Goal: Task Accomplishment & Management: Use online tool/utility

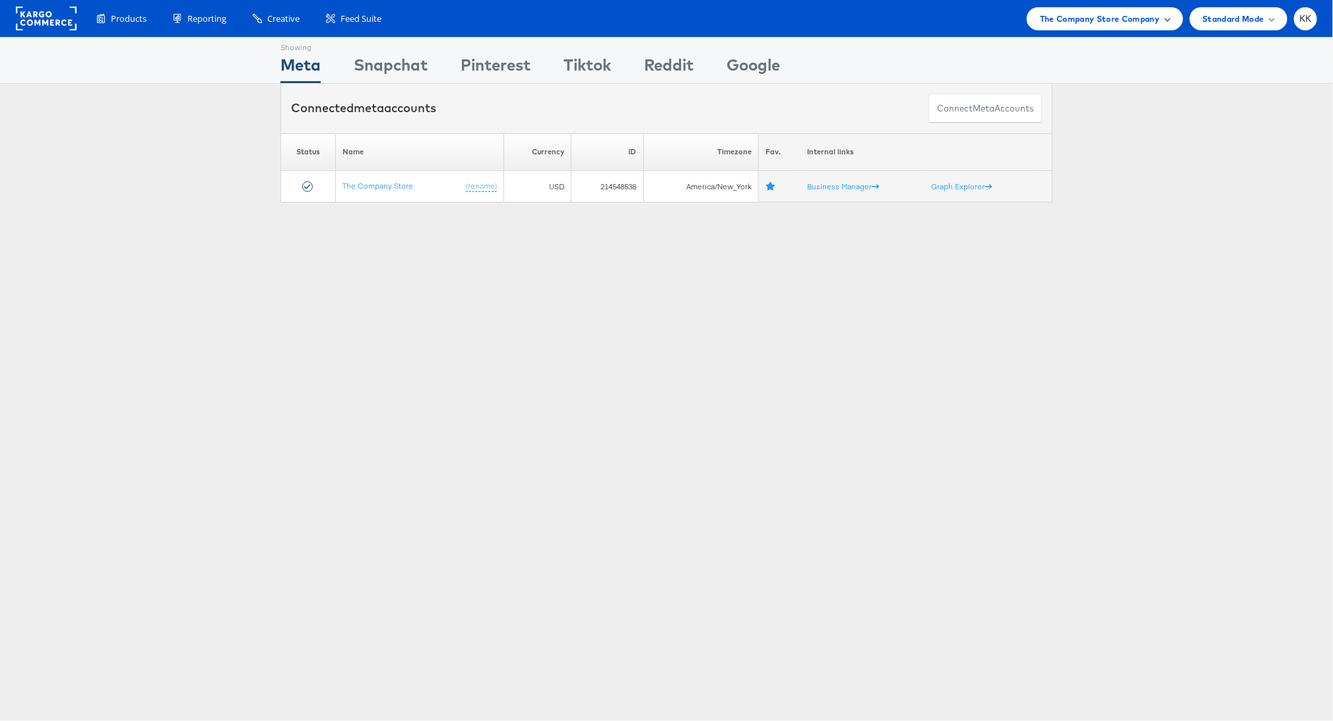
click at [1102, 13] on span "The Company Store Company" at bounding box center [1100, 19] width 120 height 14
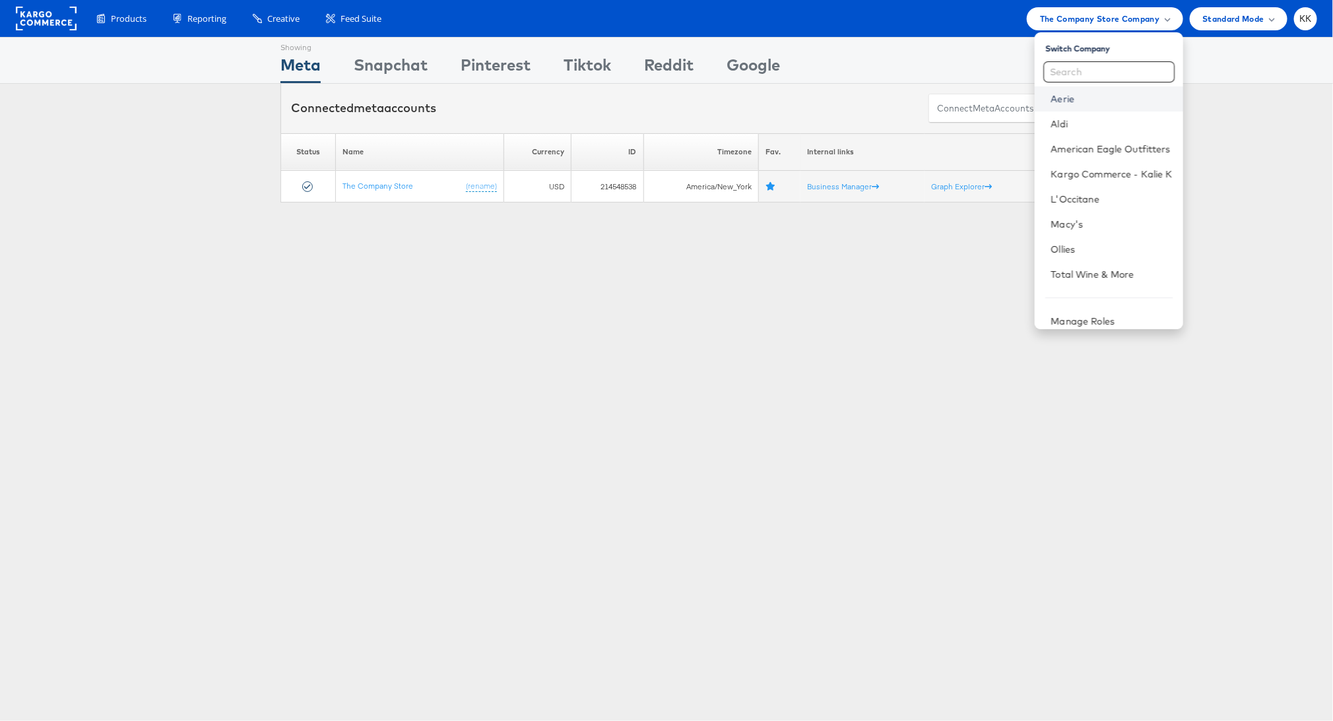
click at [1085, 101] on link "Aerie" at bounding box center [1110, 98] width 121 height 13
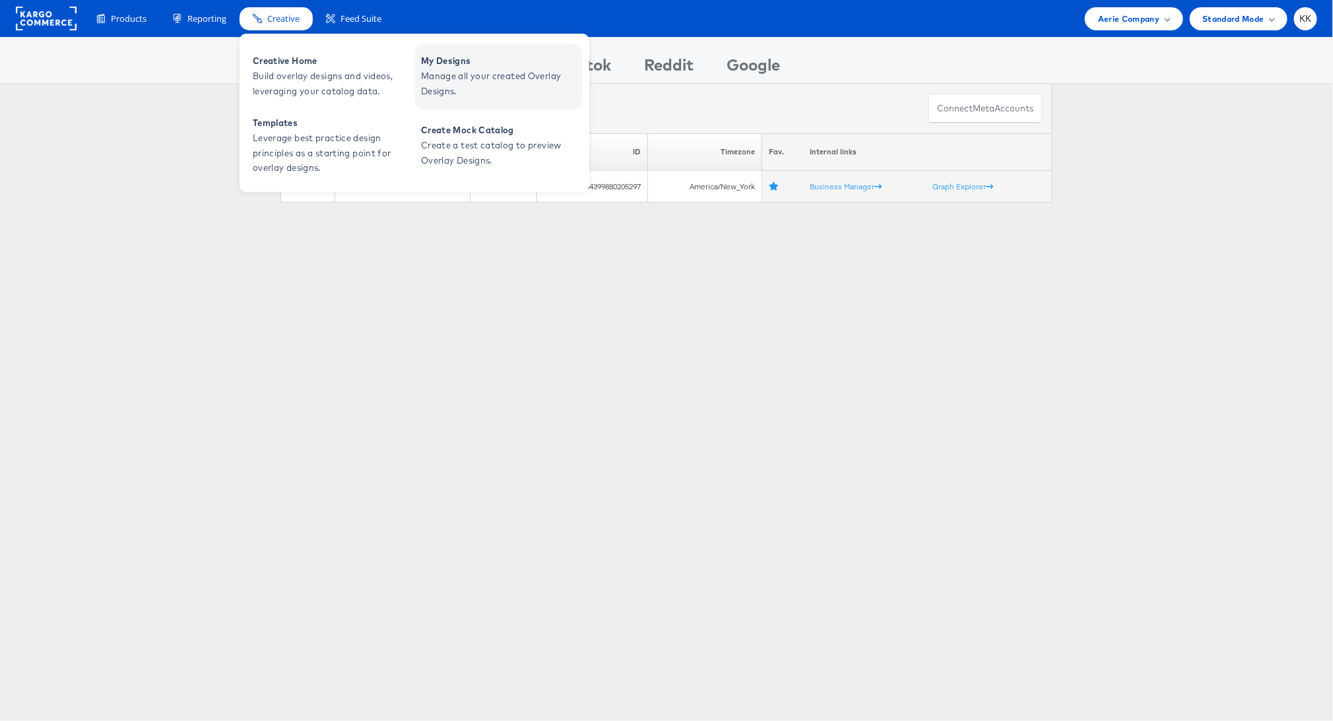
click at [482, 75] on span "Manage all your created Overlay Designs." at bounding box center [500, 84] width 158 height 30
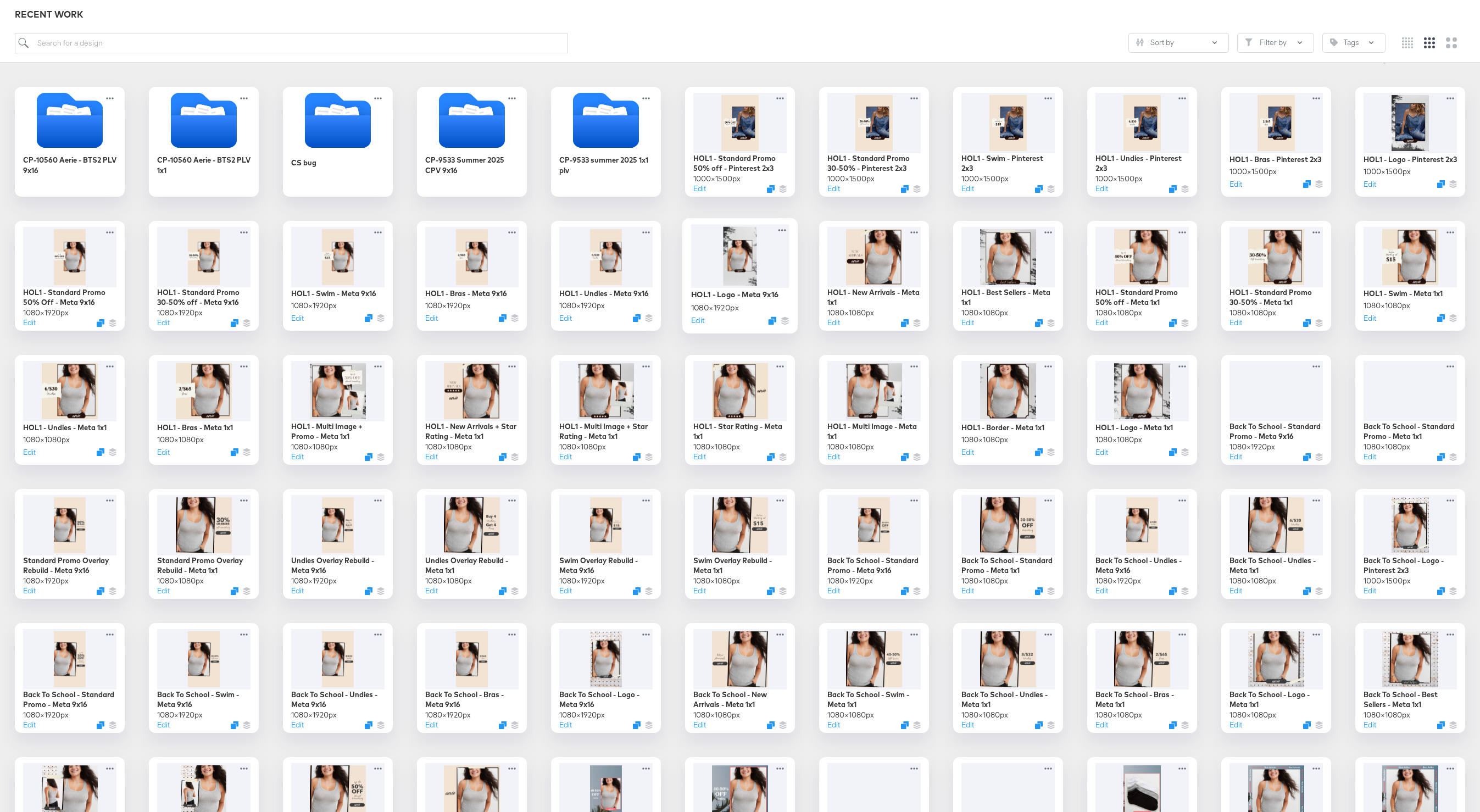
scroll to position [157, 0]
click at [1321, 632] on icon at bounding box center [1318, 631] width 13 height 12
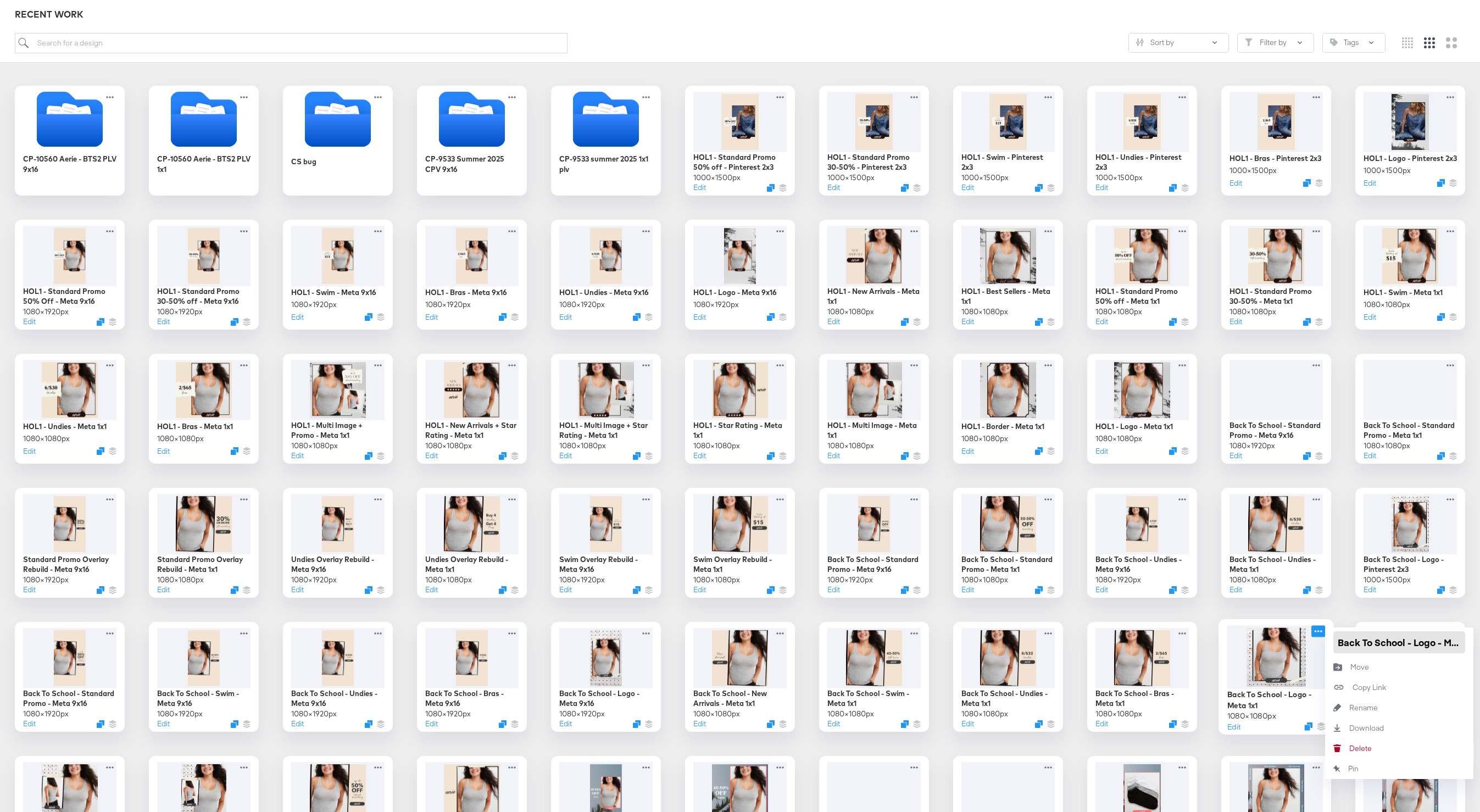
drag, startPoint x: 1406, startPoint y: 642, endPoint x: 1322, endPoint y: 642, distance: 84.0
click at [1322, 642] on div "Back To School - Logo - Meta 1x1 1080 × 1080 px Edit Back To School - Logo - Me…" at bounding box center [1277, 677] width 110 height 110
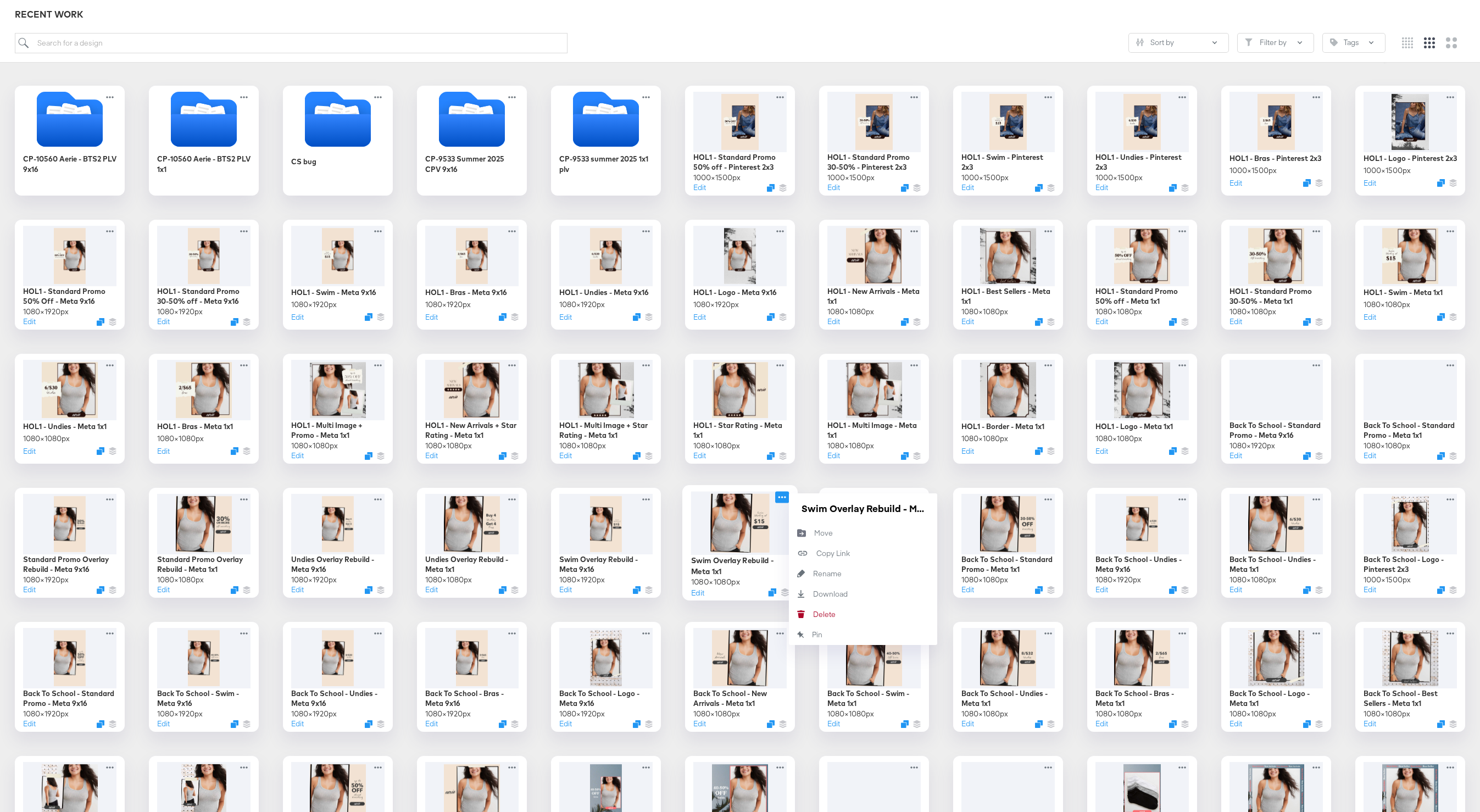
click at [780, 497] on icon at bounding box center [782, 497] width 7 height 2
click at [802, 510] on input "Swim Overlay Rebuild - Meta 1x1" at bounding box center [863, 508] width 132 height 22
paste input "Back To School"
type input "Back To School Swim Overlay Rebuild - Meta 1x1"
click at [671, 486] on div "CP-10560 Aerie - BTS2 PLV 9x16 CP-10560 Aerie - BTS2 PLV 1x1 CS bug CP-9533 Sum…" at bounding box center [740, 543] width 1458 height 914
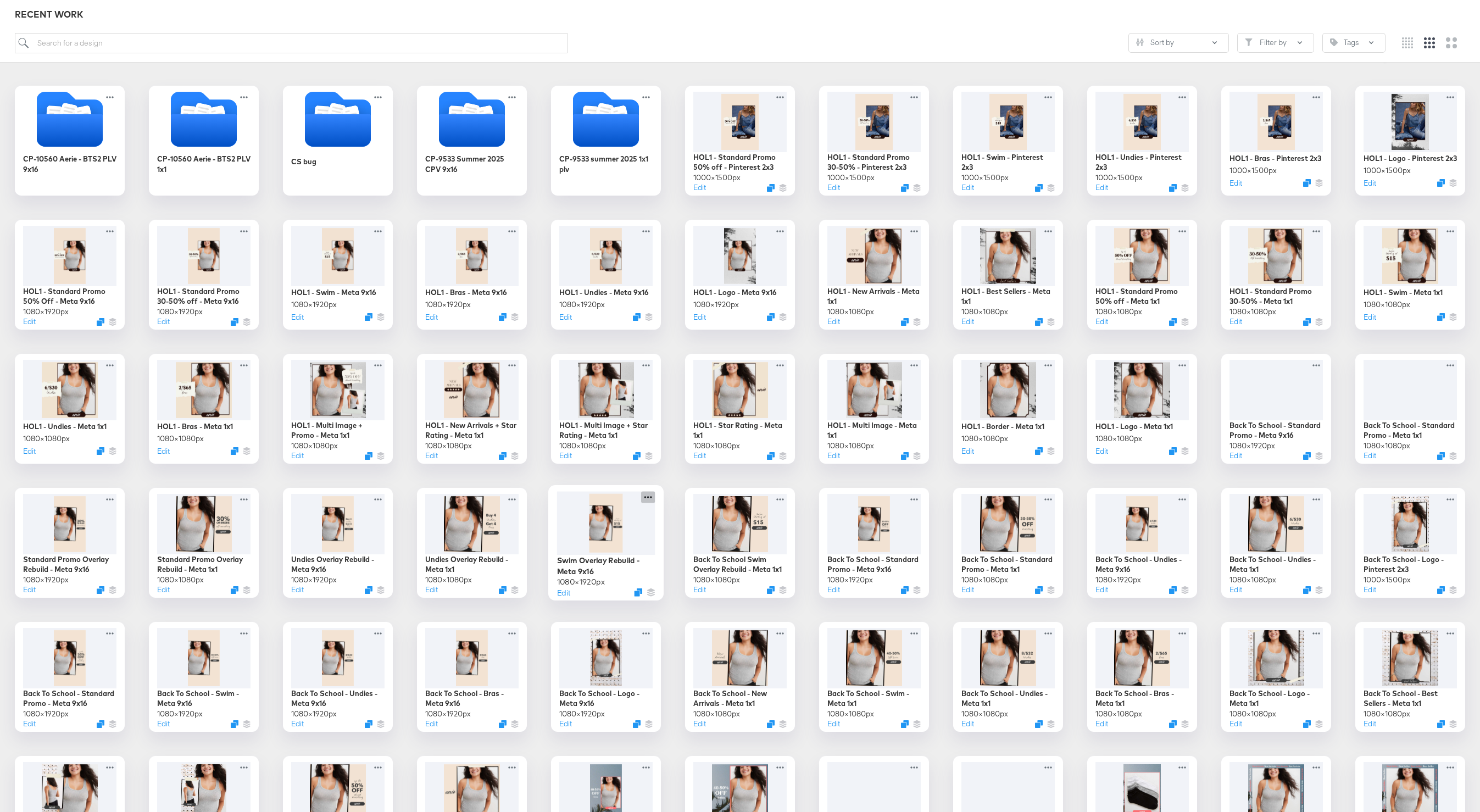
click at [648, 496] on icon at bounding box center [648, 497] width 13 height 12
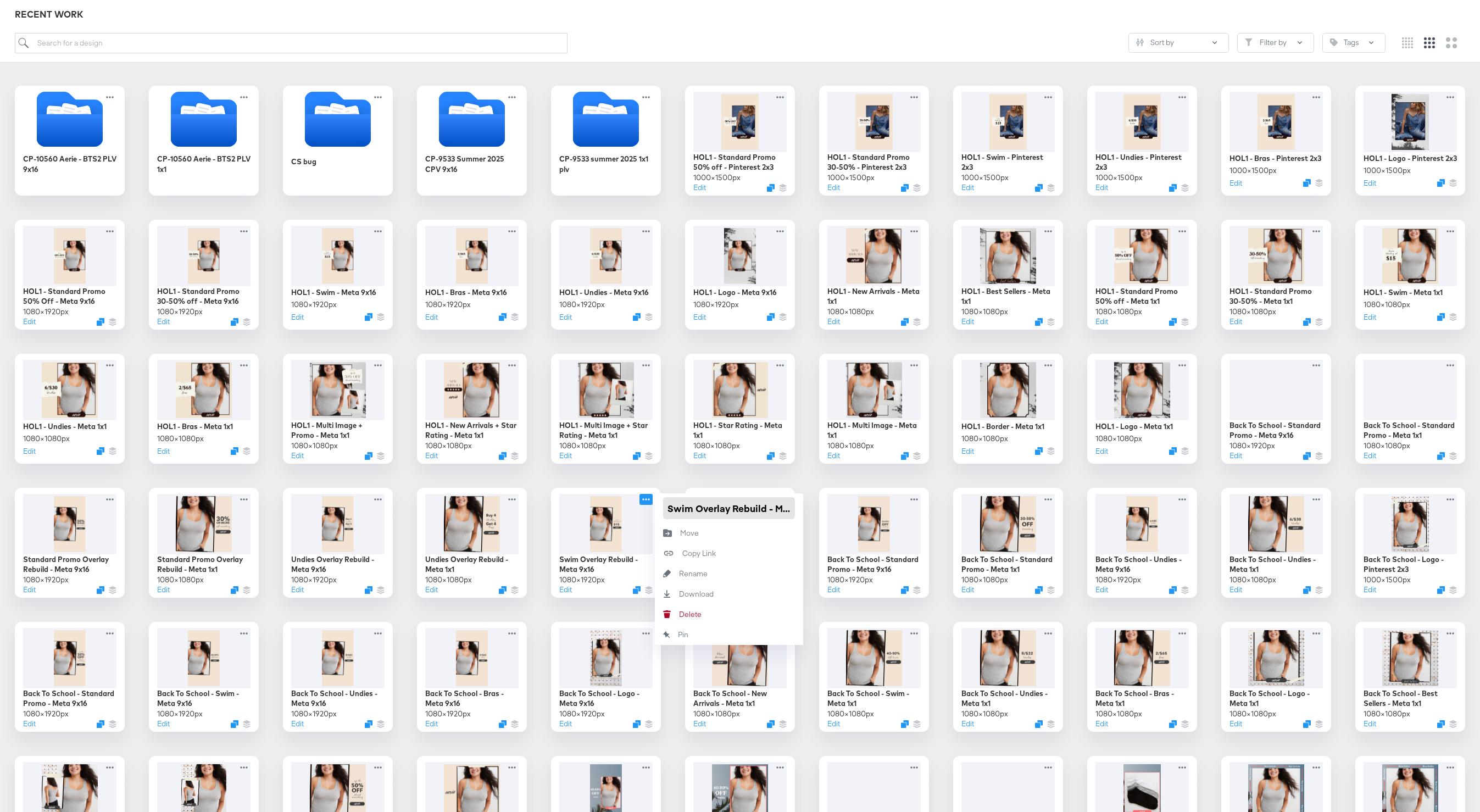
click at [665, 510] on input "Swim Overlay Rebuild - Meta 9x16" at bounding box center [729, 508] width 132 height 22
paste input "Back To School"
type input "Back To School Swim Overlay Rebuild - Meta 9x16"
click at [660, 482] on div "CP-10560 Aerie - BTS2 PLV 9x16 CP-10560 Aerie - BTS2 PLV 1x1 CS bug CP-9533 Sum…" at bounding box center [740, 543] width 1458 height 914
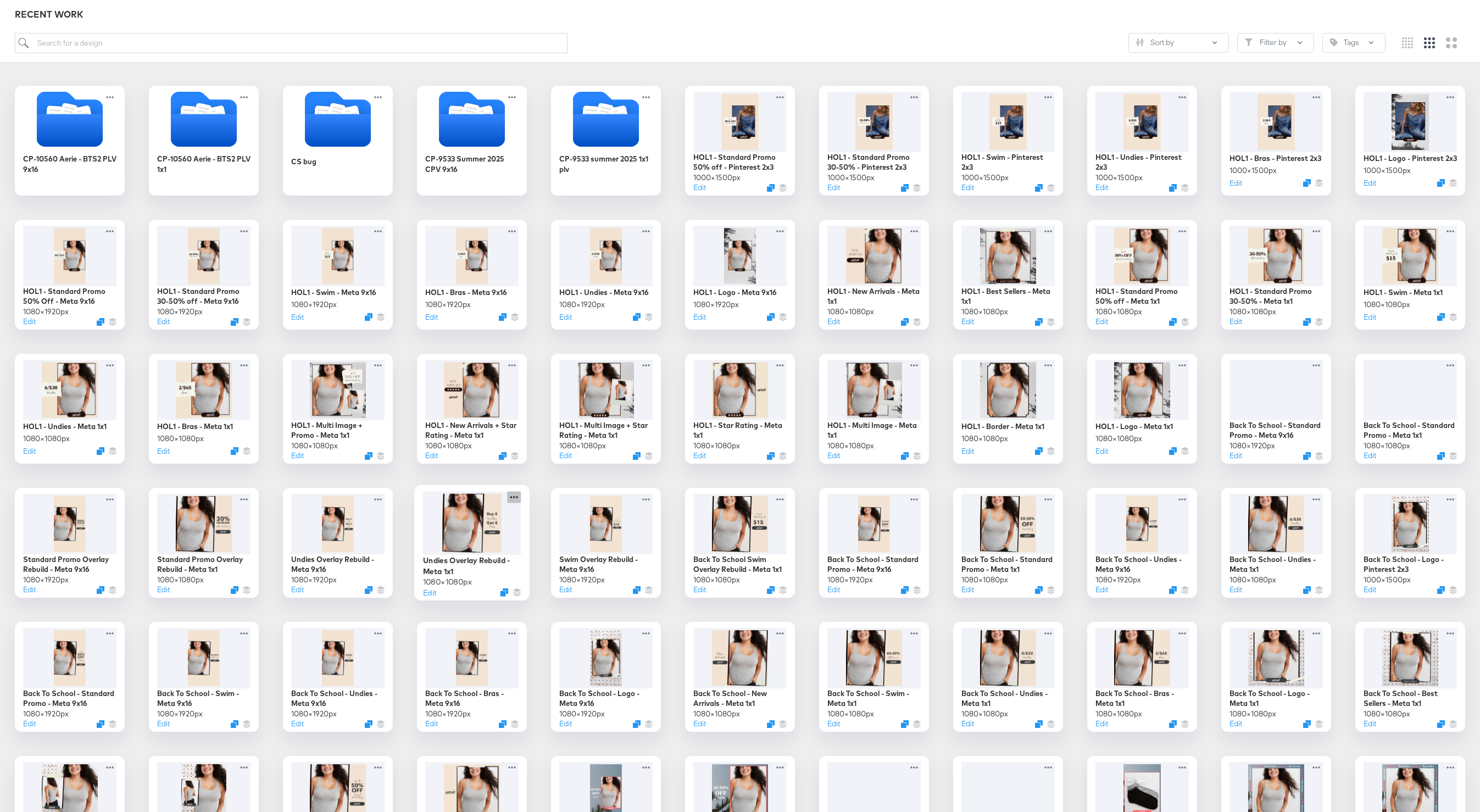
click at [512, 498] on icon at bounding box center [514, 497] width 13 height 12
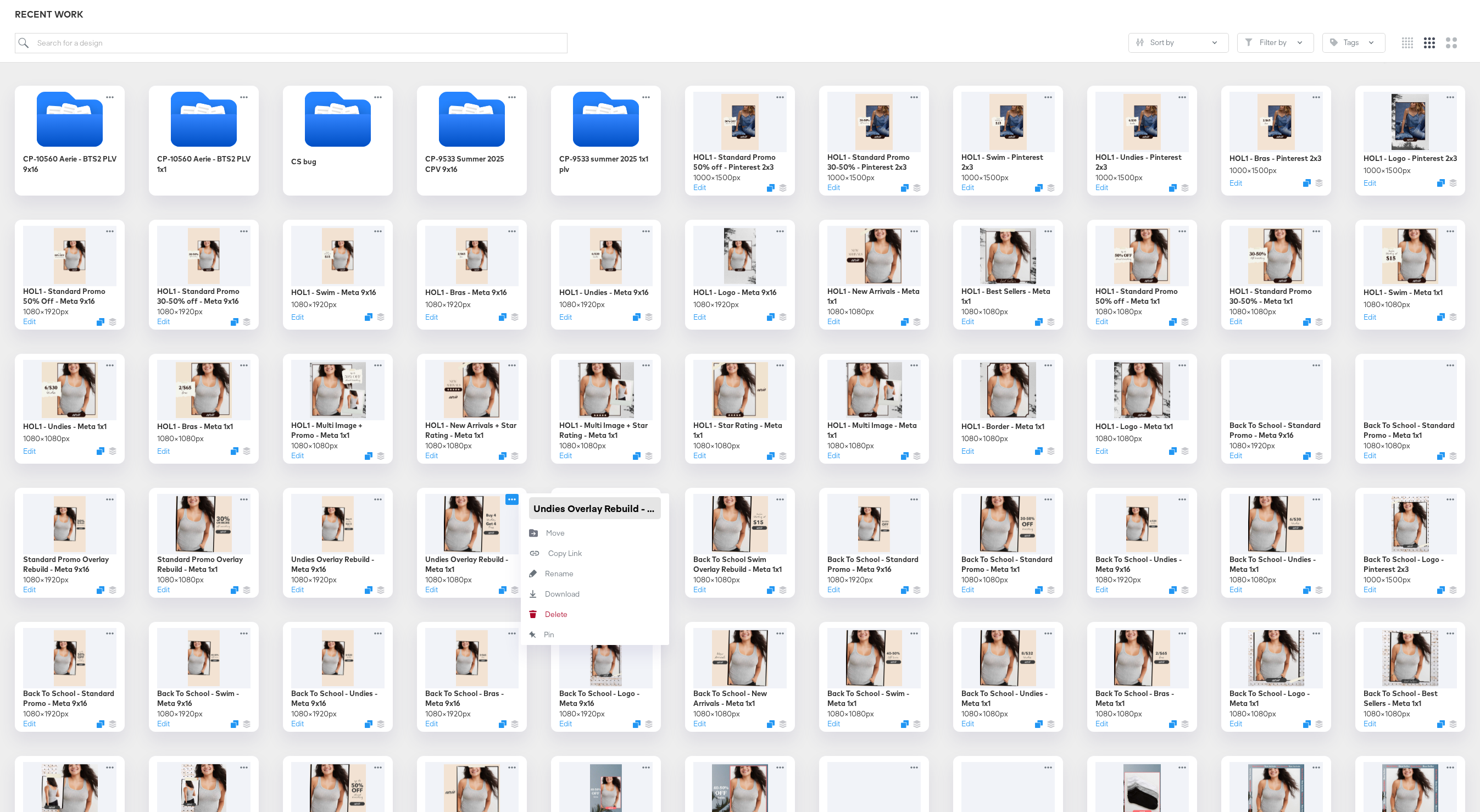
click at [532, 509] on input "Undies Overlay Rebuild - Meta 1x1" at bounding box center [595, 508] width 132 height 22
paste input "Back To School"
type input "Back To School Undies Overlay Rebuild - Meta 1x1"
click at [532, 483] on div "CP-10560 Aerie - BTS2 PLV 9x16 CP-10560 Aerie - BTS2 PLV 1x1 CS bug CP-9533 Sum…" at bounding box center [740, 543] width 1458 height 914
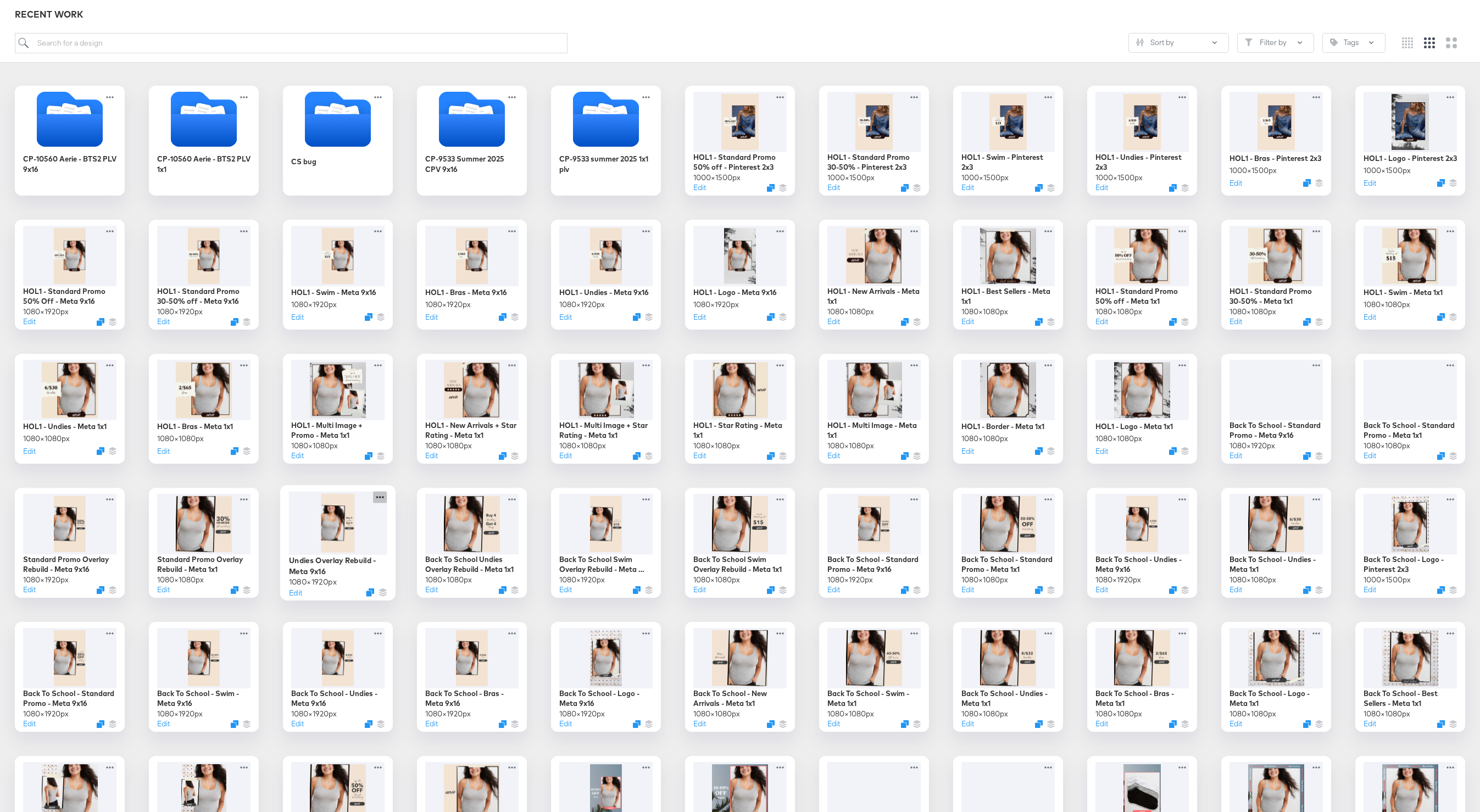
click at [381, 496] on icon at bounding box center [380, 497] width 7 height 2
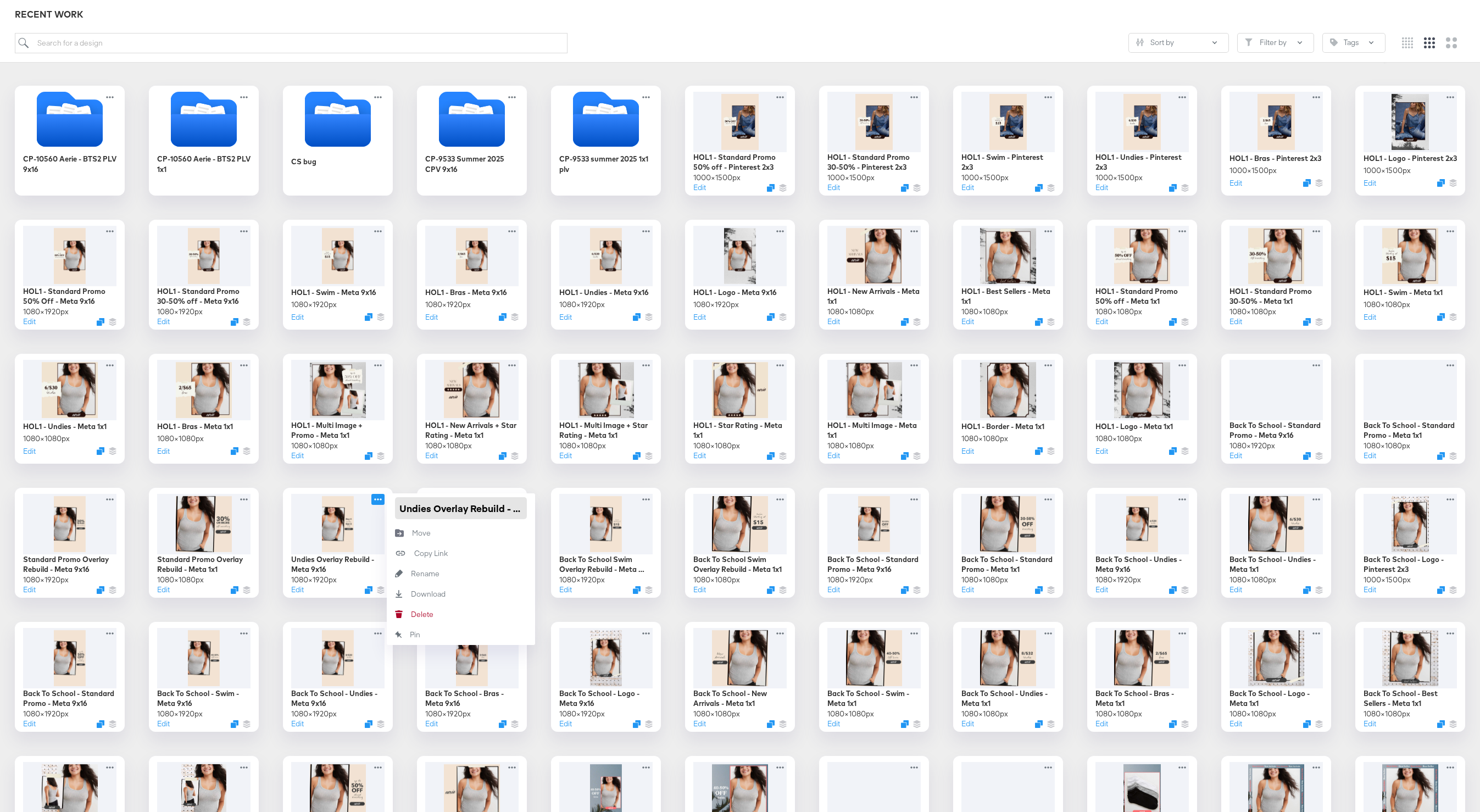
click at [398, 510] on input "Undies Overlay Rebuild - Meta 9x16" at bounding box center [461, 508] width 132 height 22
paste input "Back To School"
type input "Back To School Undies Overlay Rebuild - Meta 9x16"
click at [413, 481] on div "CP-10560 Aerie - BTS2 PLV 9x16 CP-10560 Aerie - BTS2 PLV 1x1 CS bug CP-9533 Sum…" at bounding box center [740, 543] width 1458 height 914
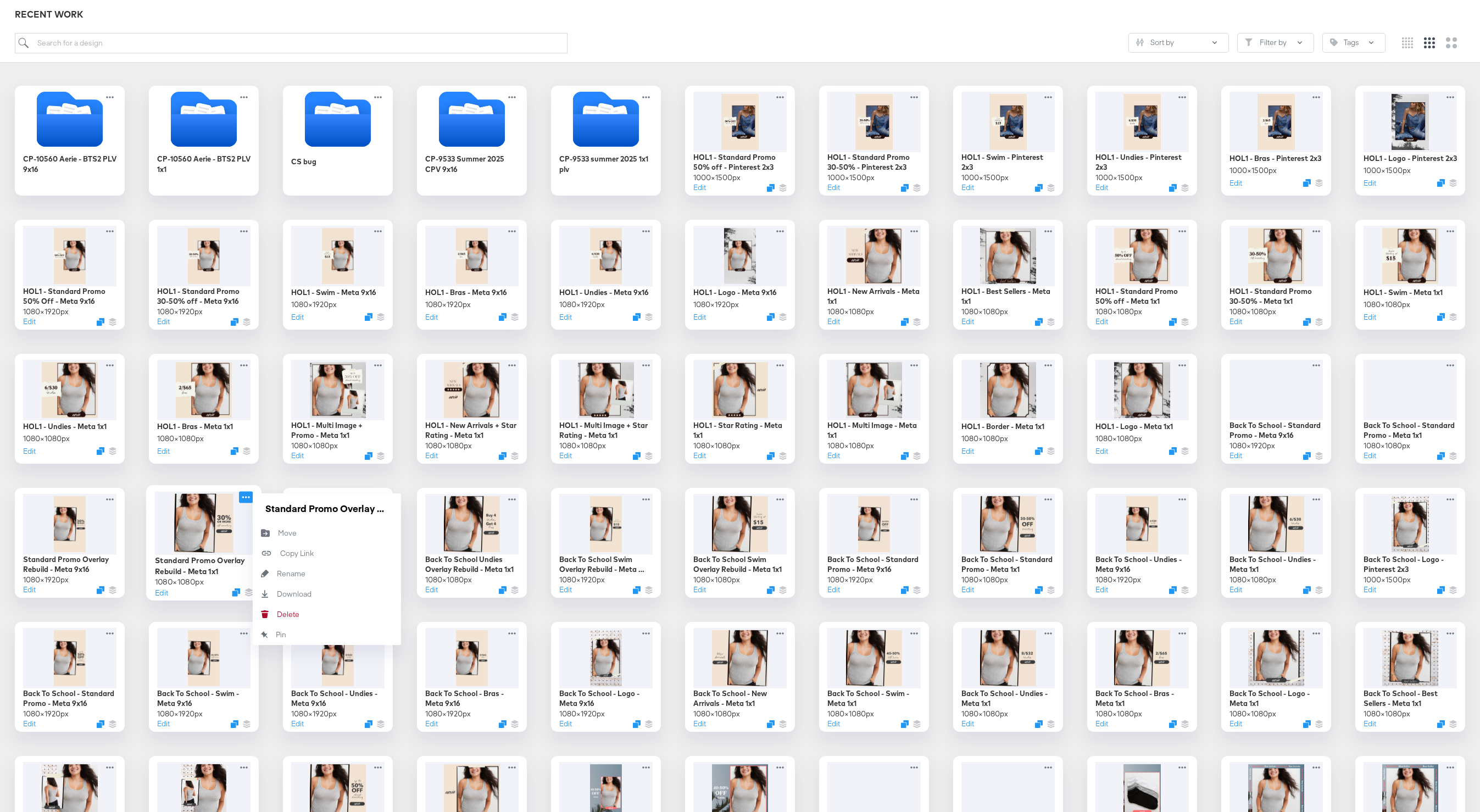
click at [251, 501] on icon at bounding box center [246, 497] width 13 height 12
click at [264, 510] on input "Standard Promo Overlay Rebuild - Meta 1x1" at bounding box center [326, 508] width 132 height 22
paste input "Back To School"
type input "Back To School Standard Promo Overlay Rebuild - Meta 1x1"
click at [267, 474] on div "CP-10560 Aerie - BTS2 PLV 9x16 CP-10560 Aerie - BTS2 PLV 1x1 CS bug CP-9533 Sum…" at bounding box center [740, 543] width 1458 height 914
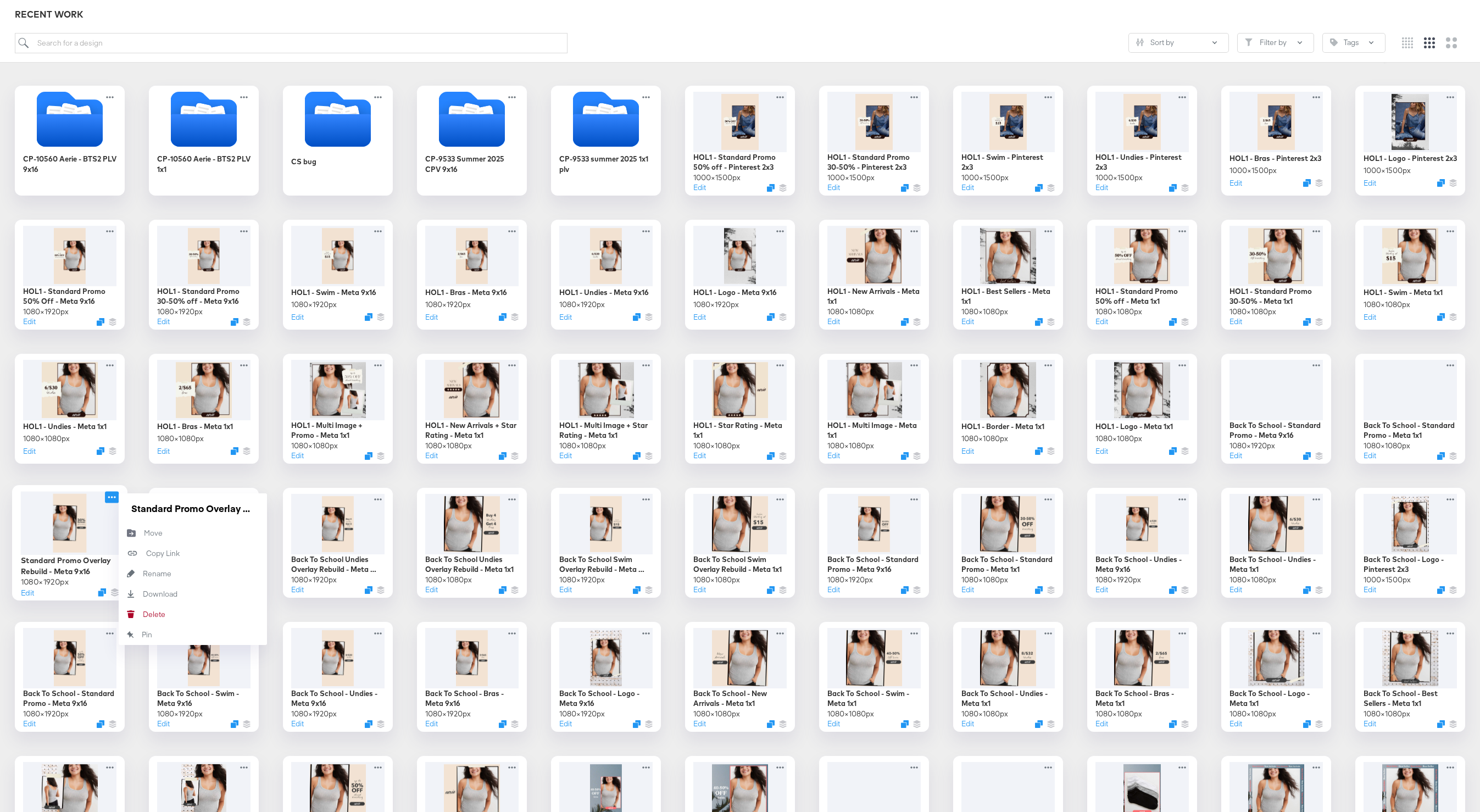
click at [109, 501] on icon at bounding box center [112, 497] width 13 height 12
click at [128, 506] on input "Standard Promo Overlay Rebuild - Meta 9x16" at bounding box center [192, 508] width 132 height 22
paste input "Back To School"
click at [135, 507] on input "Back To SchoolStandard Promo Overlay Rebuild - Meta 9x16" at bounding box center [192, 508] width 132 height 22
click at [201, 510] on input "Back To SchoolStandard Promo Overlay Rebuild - Meta 9x16" at bounding box center [192, 508] width 132 height 22
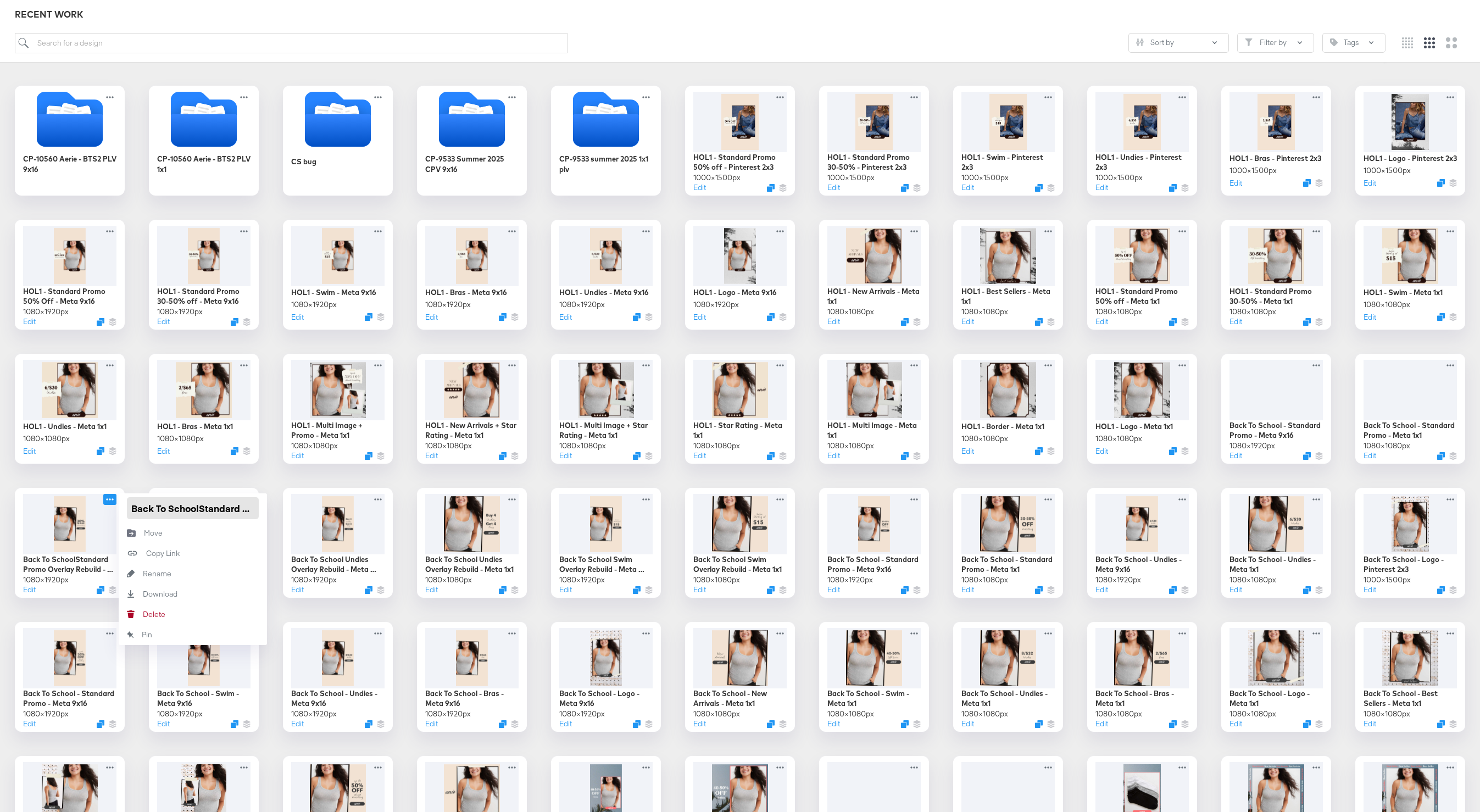
type input "Back To School Standard Promo Overlay Rebuild - Meta 9x16"
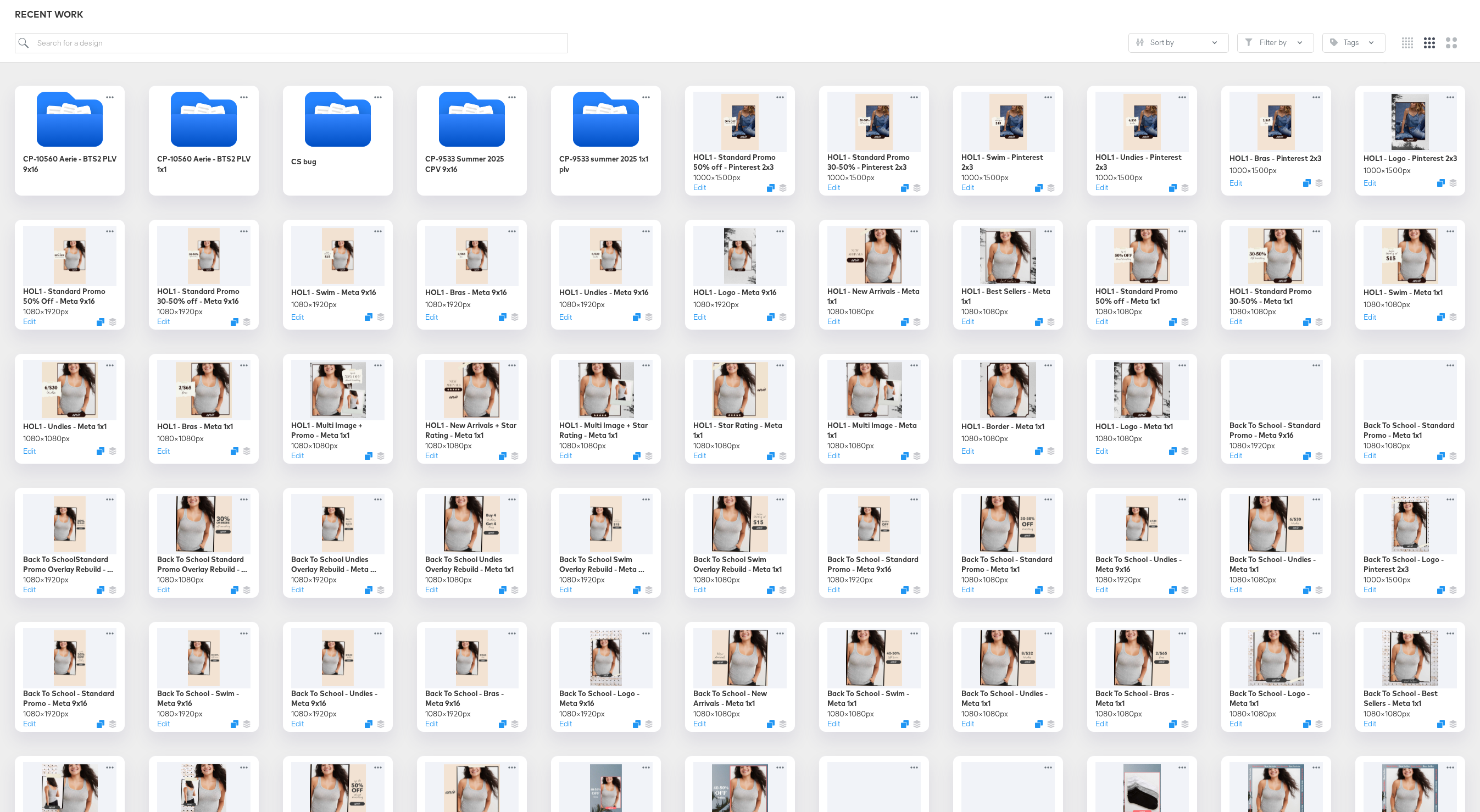
click at [137, 482] on div "CP-10560 Aerie - BTS2 PLV 9x16 CP-10560 Aerie - BTS2 PLV 1x1 CS bug CP-9533 Sum…" at bounding box center [740, 543] width 1458 height 914
click at [1372, 190] on button "Edit" at bounding box center [1368, 185] width 13 height 11
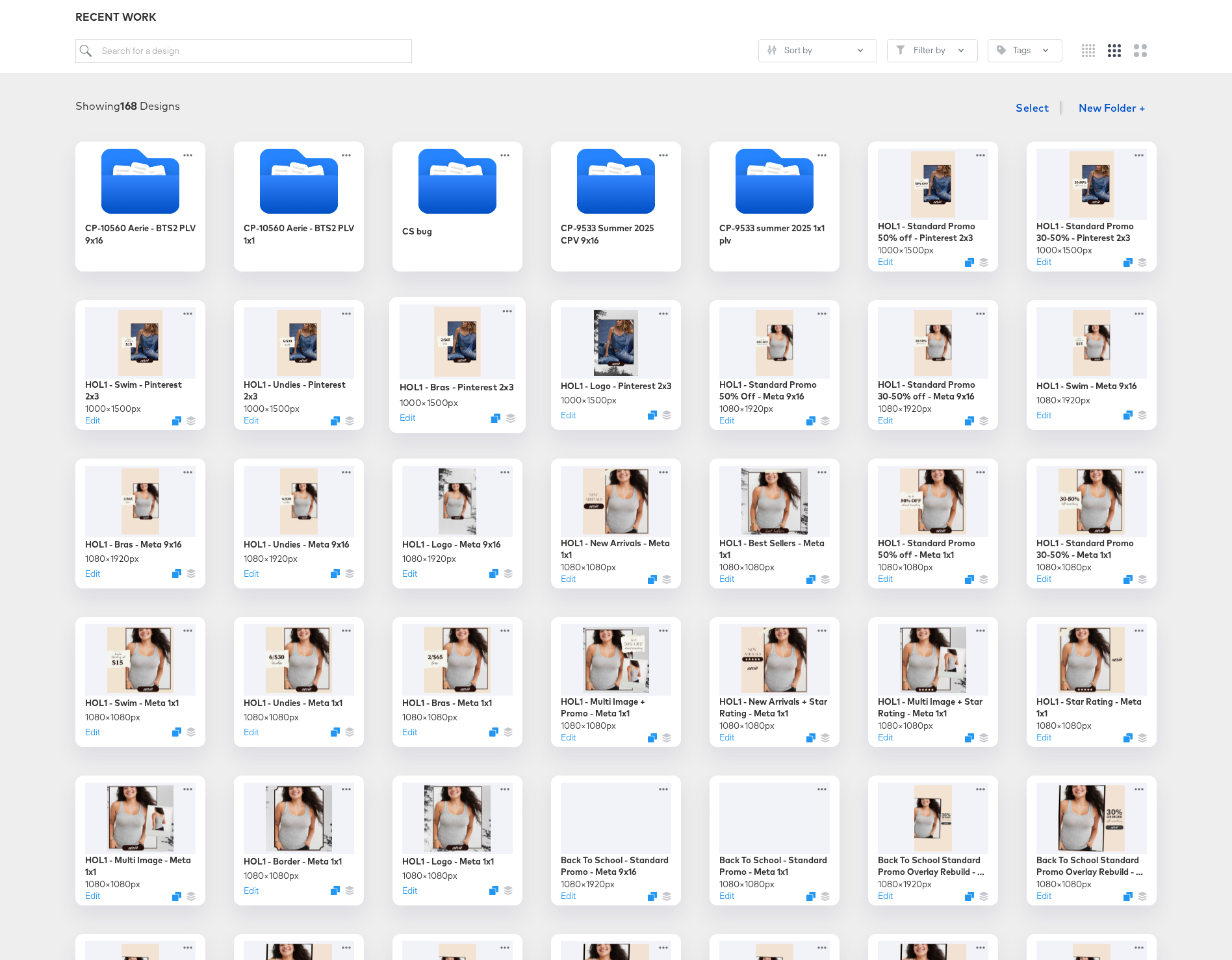
scroll to position [143, 0]
